Goal: Navigation & Orientation: Find specific page/section

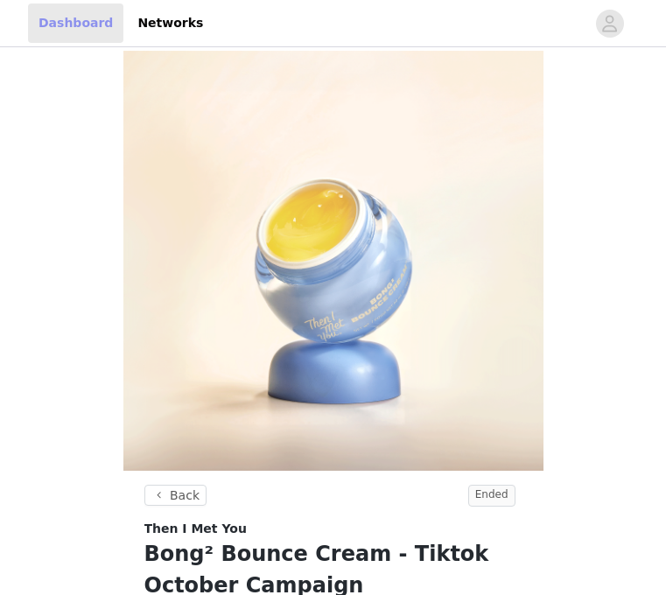
click at [69, 18] on link "Dashboard" at bounding box center [75, 23] width 95 height 39
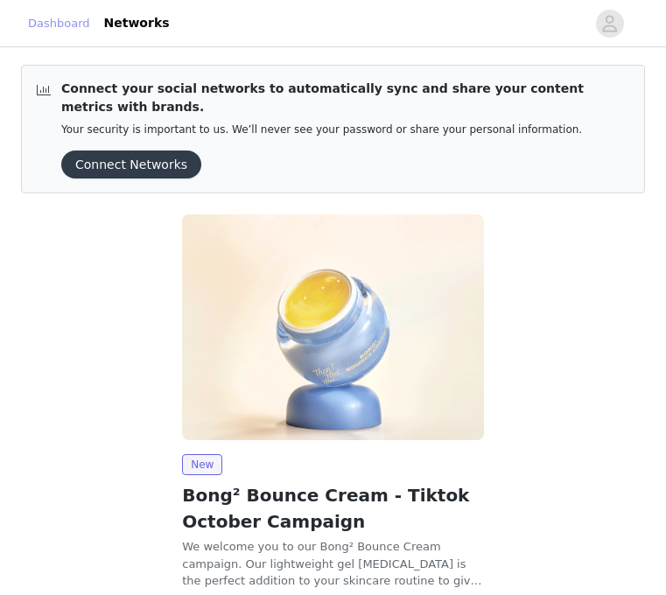
scroll to position [151, 0]
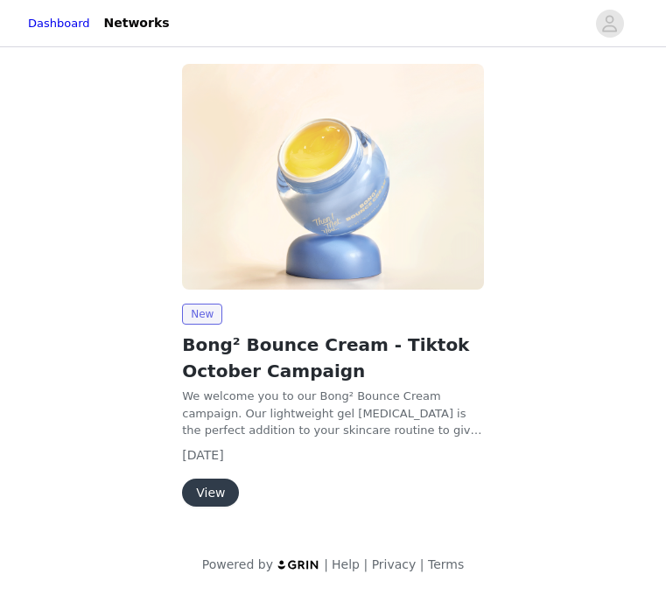
click at [215, 488] on button "View" at bounding box center [210, 493] width 57 height 28
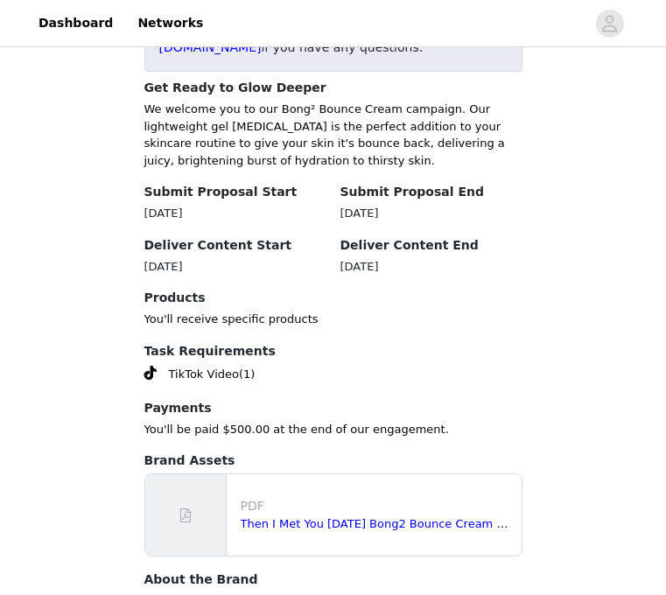
scroll to position [764, 0]
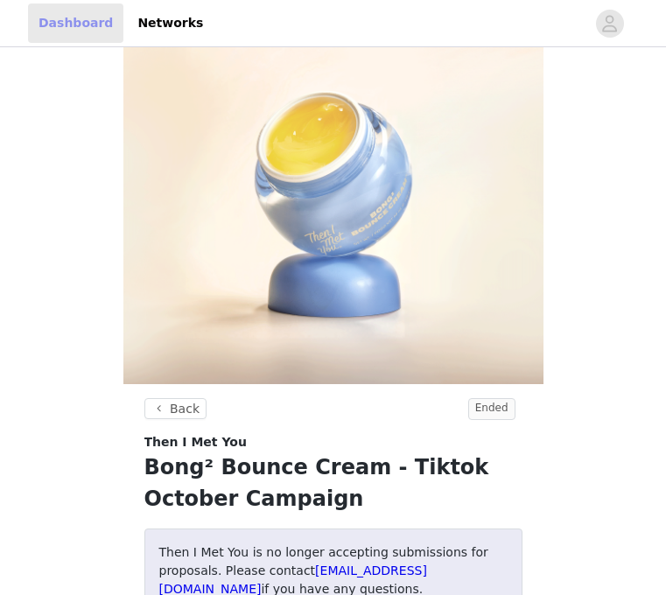
click at [71, 25] on link "Dashboard" at bounding box center [75, 23] width 95 height 39
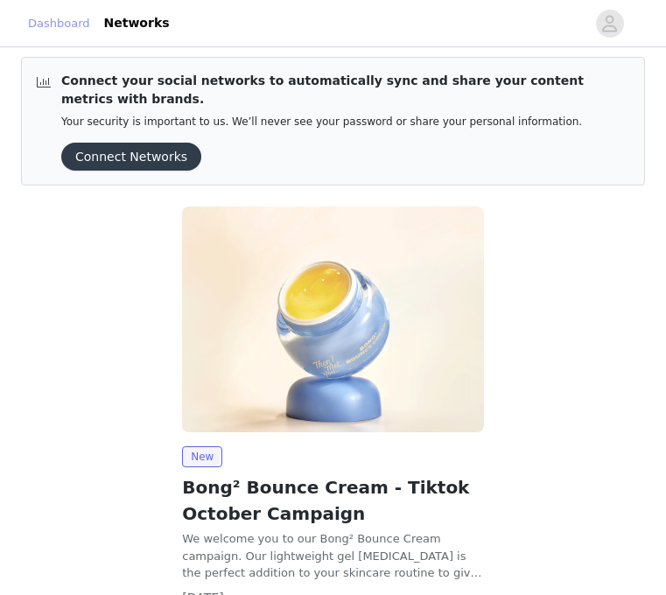
scroll to position [87, 0]
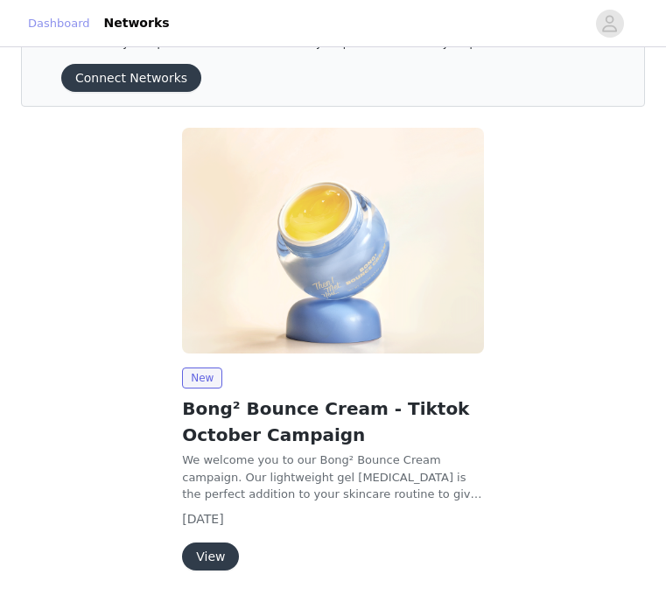
click at [75, 25] on link "Dashboard" at bounding box center [59, 24] width 62 height 18
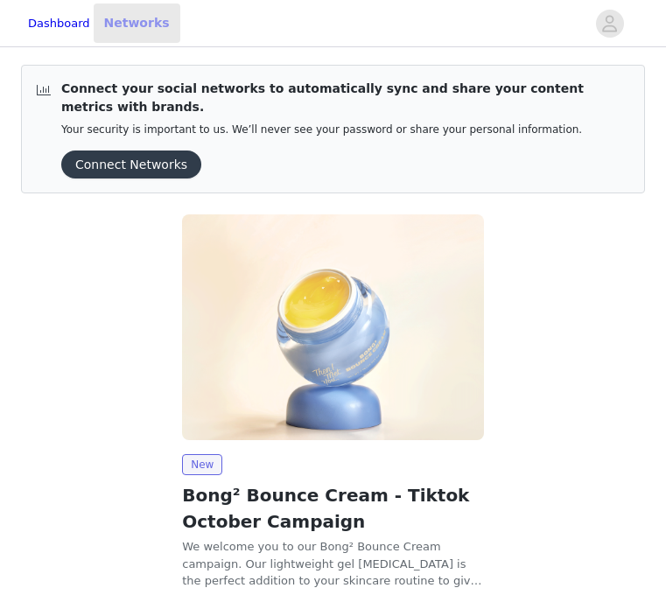
click at [158, 31] on link "Networks" at bounding box center [137, 23] width 87 height 39
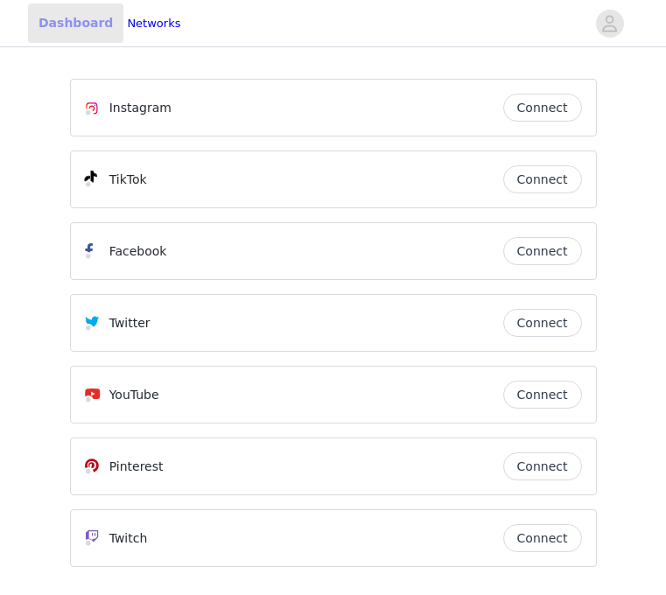
click at [53, 24] on link "Dashboard" at bounding box center [75, 23] width 95 height 39
